Goal: Information Seeking & Learning: Learn about a topic

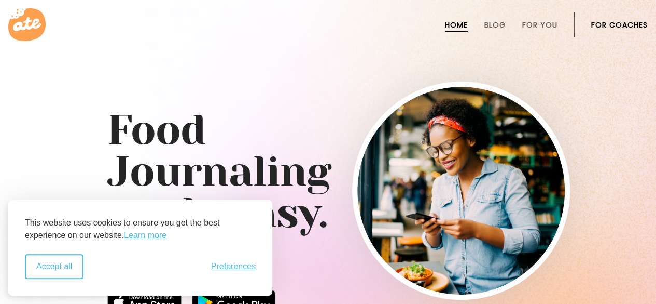
click at [63, 264] on button "Accept all" at bounding box center [54, 266] width 59 height 25
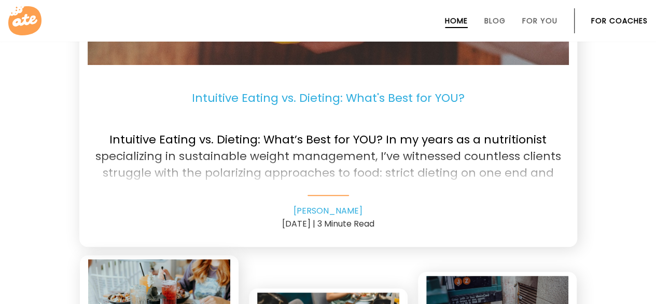
scroll to position [2269, 0]
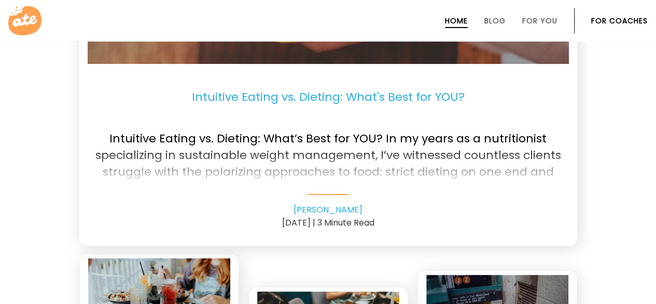
click at [340, 98] on p "Intuitive Eating vs. Dieting: What's Best for YOU?" at bounding box center [328, 97] width 481 height 50
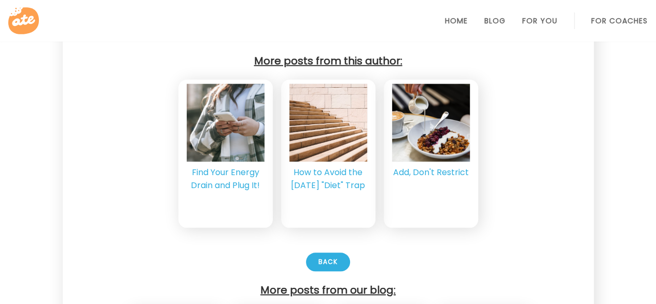
scroll to position [2363, 0]
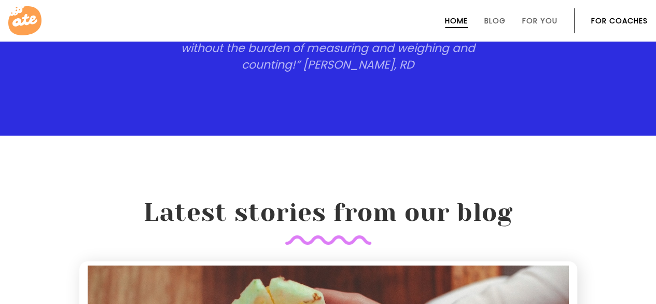
scroll to position [1797, 0]
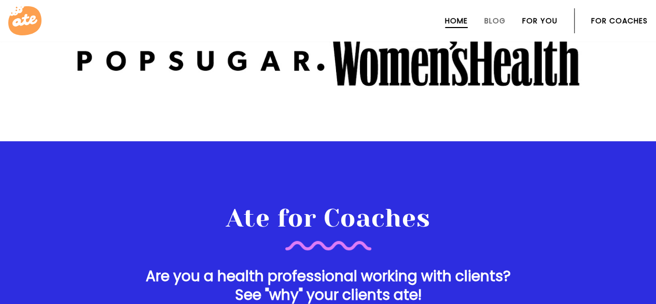
click at [540, 17] on link "For You" at bounding box center [539, 21] width 35 height 8
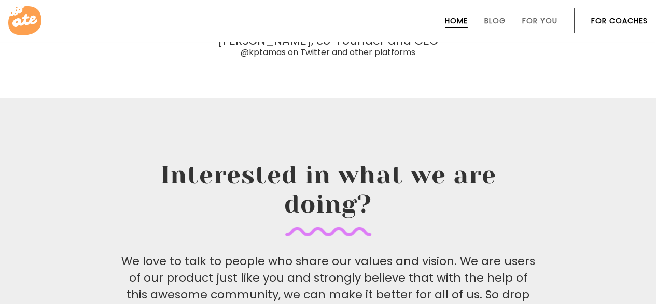
scroll to position [3167, 0]
click at [492, 13] on li "Blog" at bounding box center [495, 20] width 21 height 25
click at [491, 20] on link "Blog" at bounding box center [495, 21] width 21 height 8
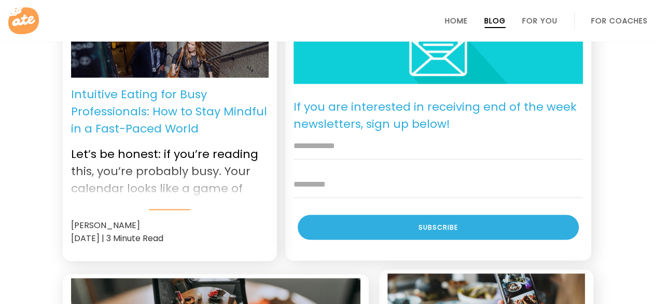
scroll to position [782, 0]
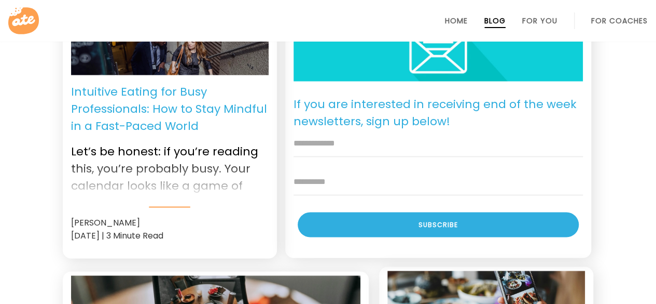
click at [133, 95] on p "Intuitive Eating for Busy Professionals: How to Stay Mindful in a Fast-Paced Wo…" at bounding box center [170, 108] width 198 height 51
